Goal: Transaction & Acquisition: Purchase product/service

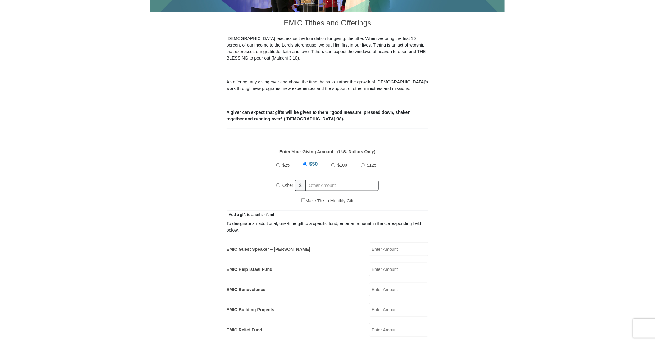
scroll to position [175, 0]
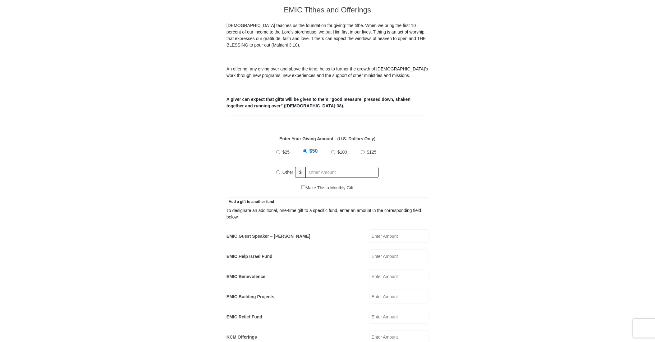
click at [391, 230] on input "EMIC Guest Speaker – [PERSON_NAME]" at bounding box center [398, 237] width 59 height 14
type input "12.00"
click at [278, 171] on input "Other" at bounding box center [278, 173] width 4 height 4
radio input "true"
click at [319, 167] on input "text" at bounding box center [343, 172] width 71 height 11
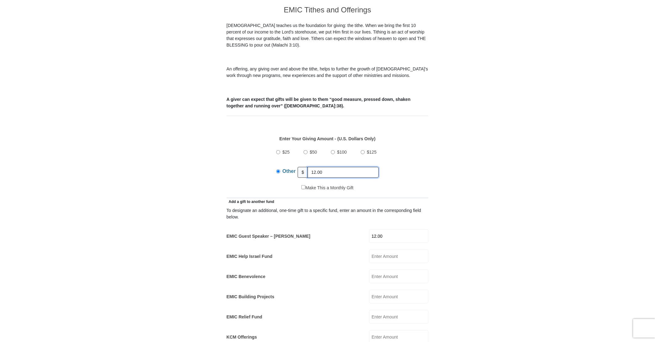
type input "12.00"
click at [448, 211] on form "[GEOGRAPHIC_DATA][DEMOGRAPHIC_DATA] Online Giving Because of gifts like yours, …" at bounding box center [327, 319] width 354 height 939
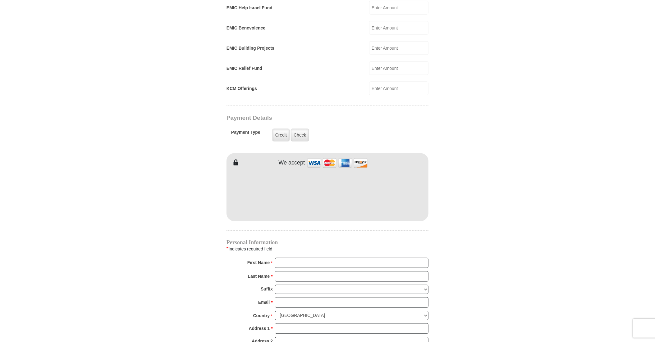
scroll to position [466, 0]
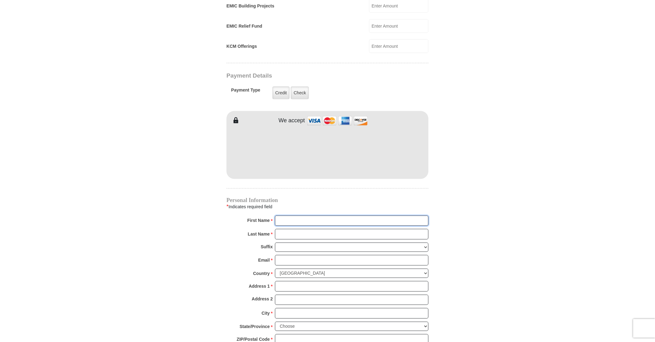
click at [301, 216] on input "First Name *" at bounding box center [351, 221] width 153 height 11
type input "[PERSON_NAME]"
click at [305, 229] on input "Last Name *" at bounding box center [351, 234] width 153 height 11
type input "[PERSON_NAME]"
click at [308, 255] on input "Email *" at bounding box center [351, 260] width 153 height 11
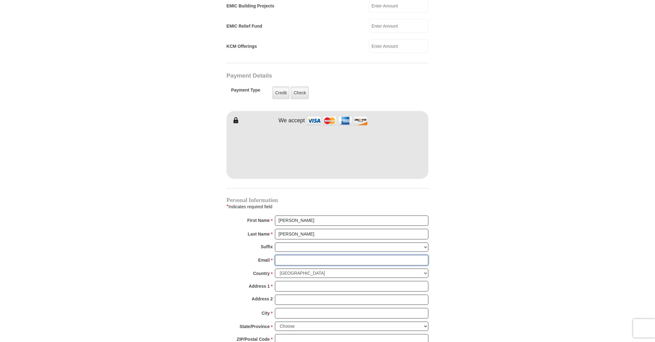
type input "[EMAIL_ADDRESS][DOMAIN_NAME]"
click at [305, 282] on input "Address 1 *" at bounding box center [351, 287] width 153 height 11
type input "[STREET_ADDRESS]"
type input "Charlotte"
select select "NC"
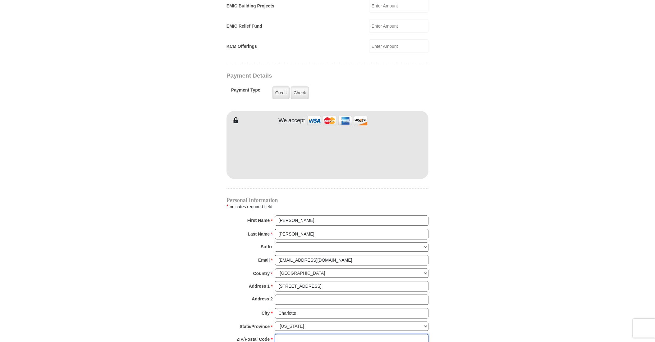
type input "28213"
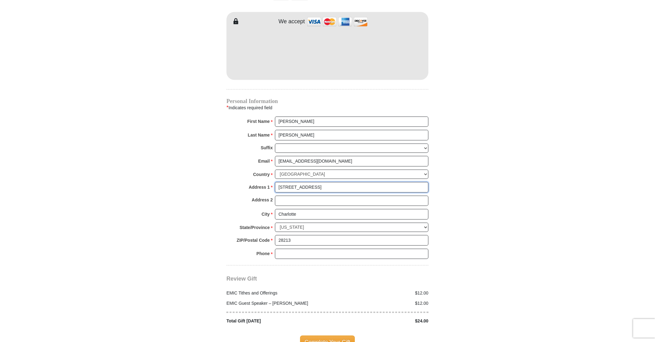
scroll to position [596, 0]
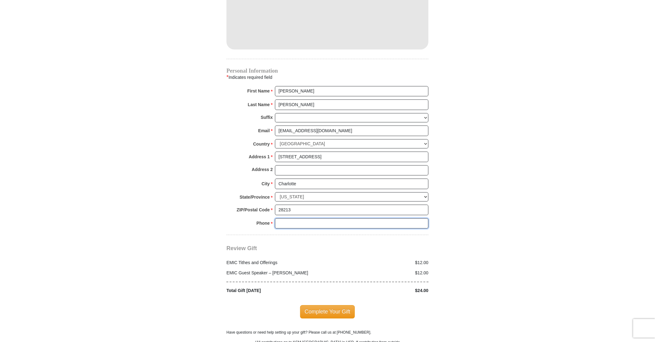
click at [311, 218] on input "Phone * *" at bounding box center [351, 223] width 153 height 11
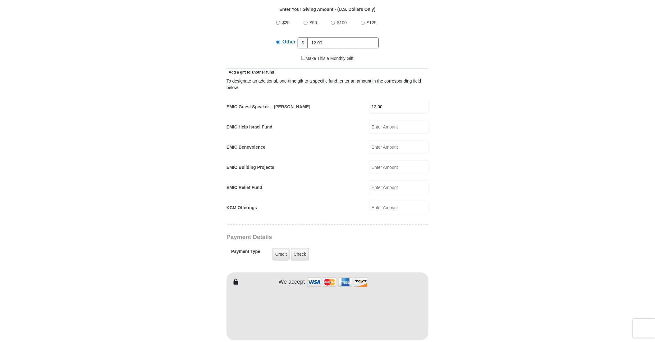
scroll to position [227, 0]
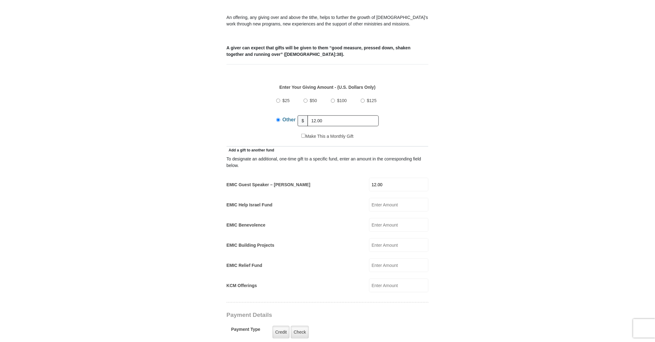
type input "[PHONE_NUMBER]"
drag, startPoint x: 336, startPoint y: 111, endPoint x: 304, endPoint y: 112, distance: 31.7
click at [304, 113] on div "Other $ 12.00" at bounding box center [327, 121] width 103 height 16
click at [476, 154] on form "[GEOGRAPHIC_DATA][DEMOGRAPHIC_DATA] Online Giving Because of gifts like yours, …" at bounding box center [327, 267] width 354 height 939
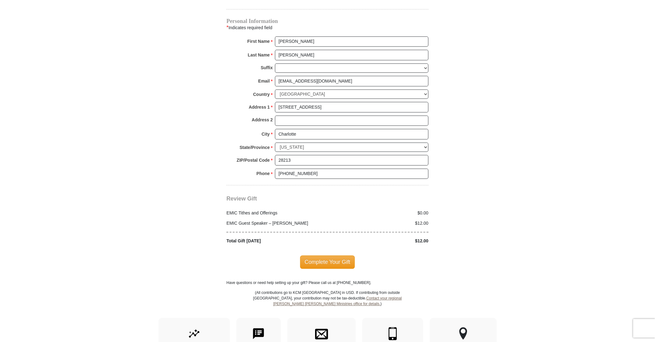
scroll to position [713, 0]
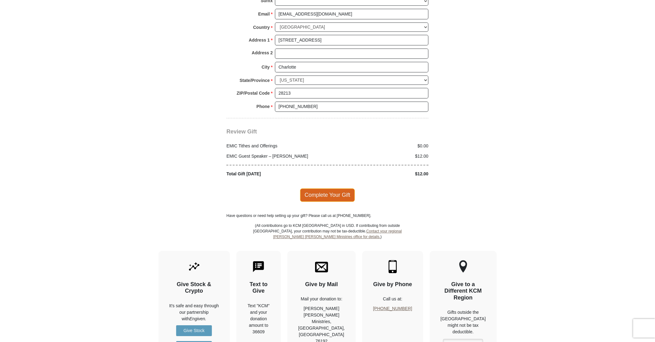
click at [341, 189] on span "Complete Your Gift" at bounding box center [327, 195] width 55 height 13
